Goal: Find contact information: Find contact information

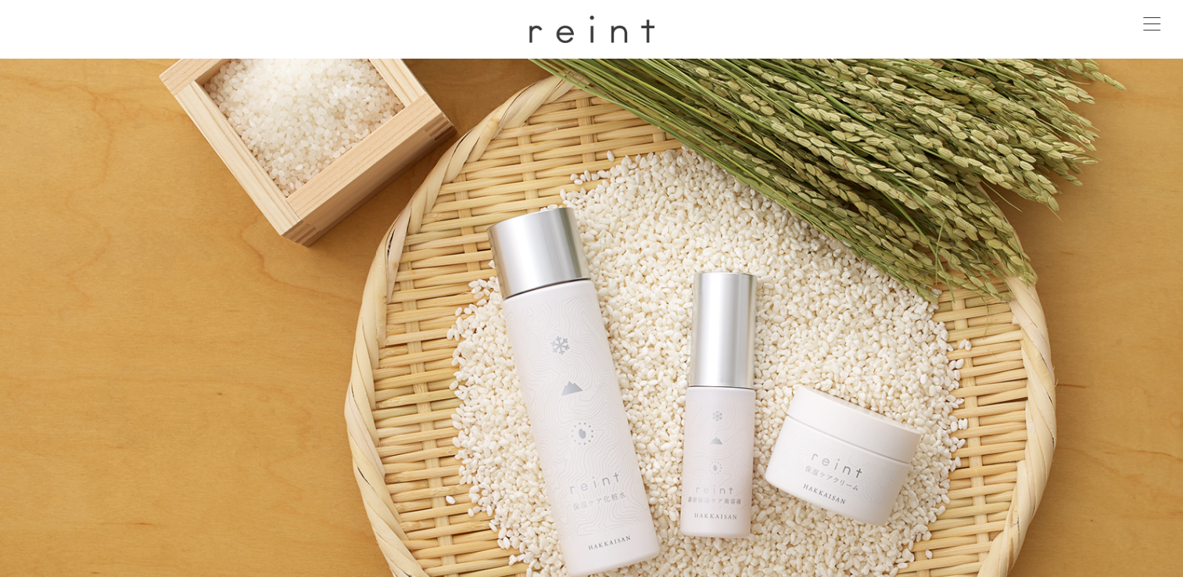
scroll to position [548, 0]
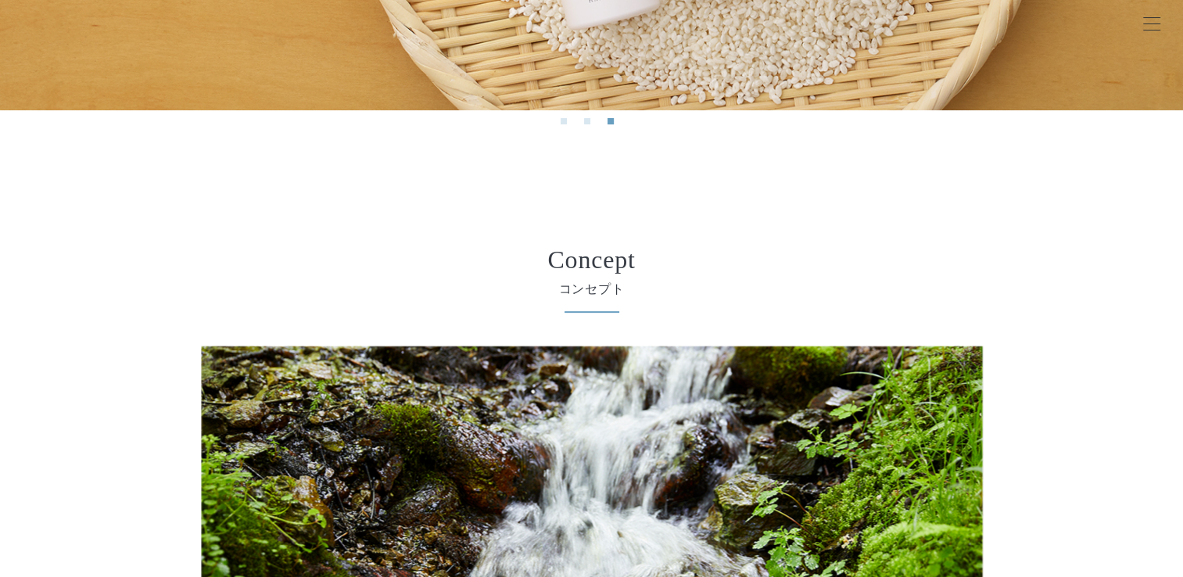
click at [1140, 26] on div at bounding box center [1152, 24] width 39 height 39
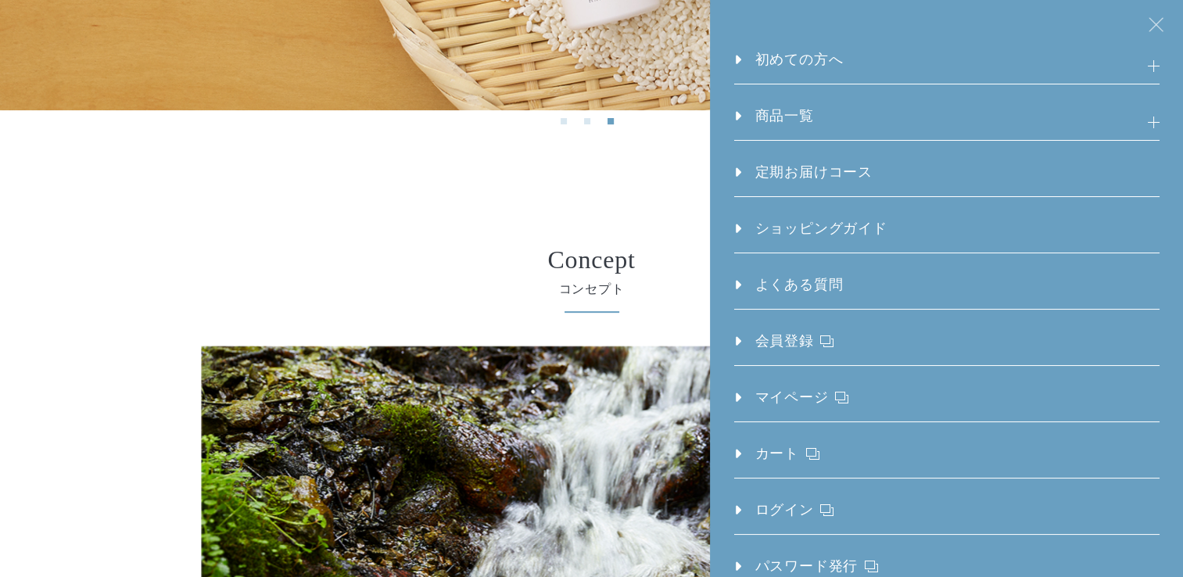
scroll to position [313, 0]
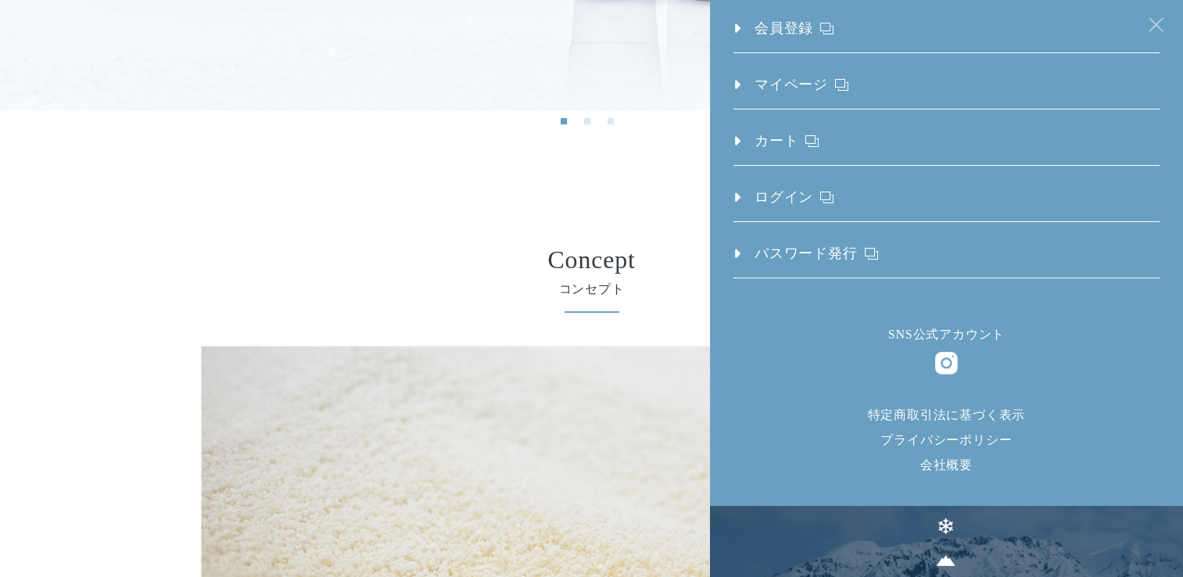
click at [994, 408] on link "特定商取引法に基づく表示" at bounding box center [947, 414] width 158 height 13
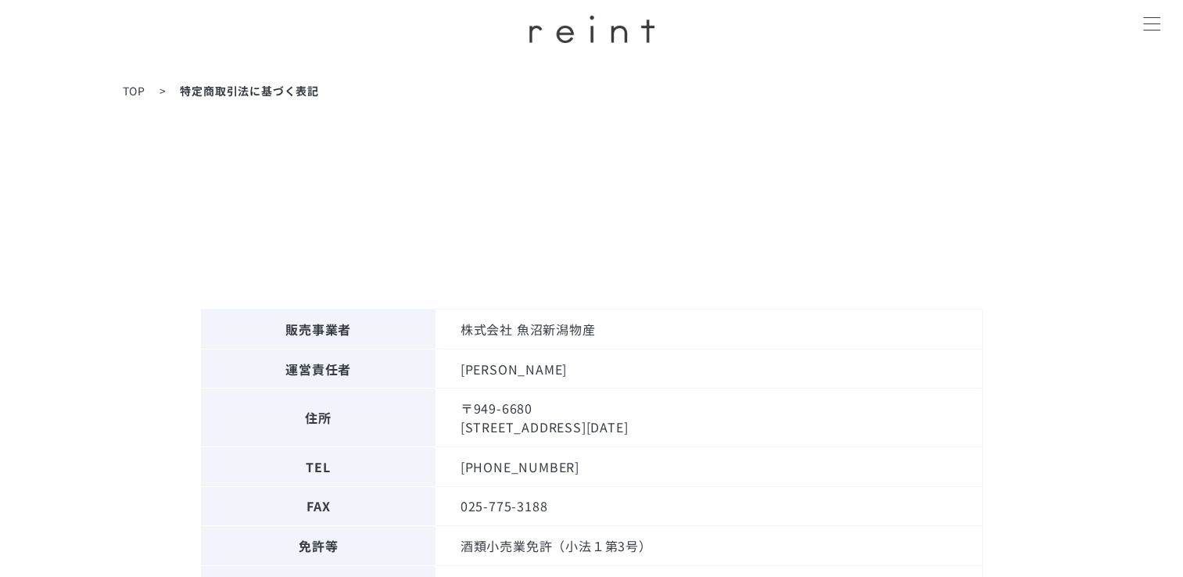
scroll to position [469, 0]
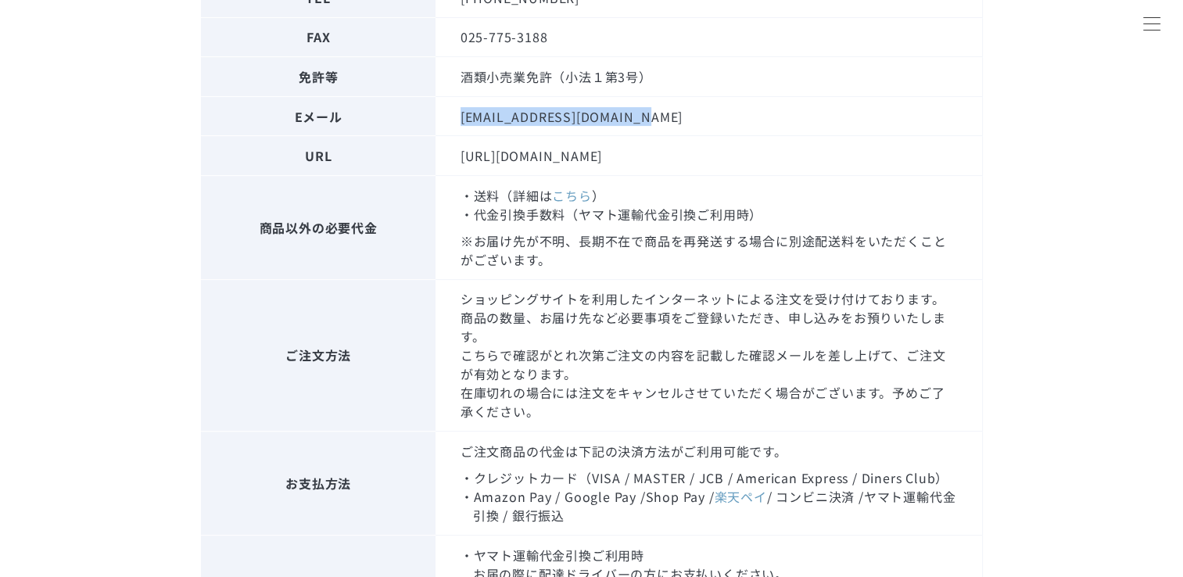
drag, startPoint x: 462, startPoint y: 114, endPoint x: 634, endPoint y: 130, distance: 172.8
click at [634, 130] on td "[EMAIL_ADDRESS][DOMAIN_NAME]" at bounding box center [709, 116] width 547 height 40
copy td "[EMAIL_ADDRESS][DOMAIN_NAME]"
